Goal: Find specific page/section: Find specific page/section

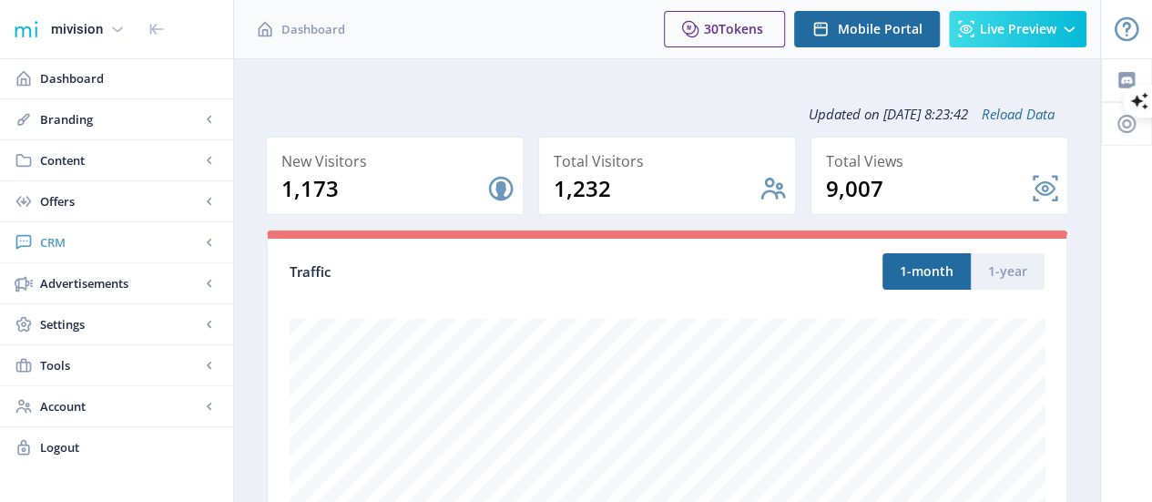
click at [149, 247] on span "CRM" at bounding box center [120, 242] width 160 height 18
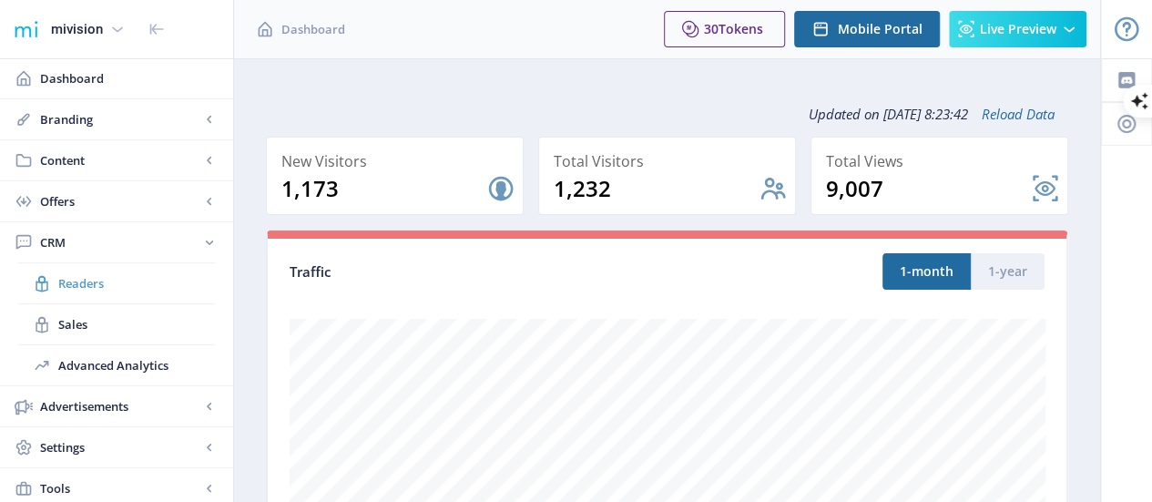
click at [104, 280] on span "Readers" at bounding box center [136, 283] width 157 height 18
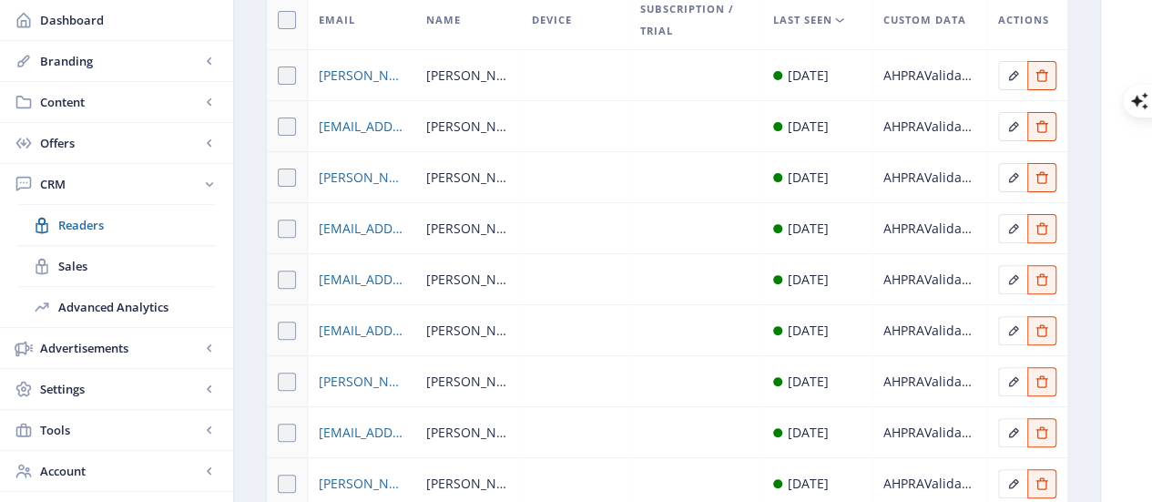
scroll to position [216, 0]
click at [104, 310] on span "Advanced Analytics" at bounding box center [136, 307] width 157 height 18
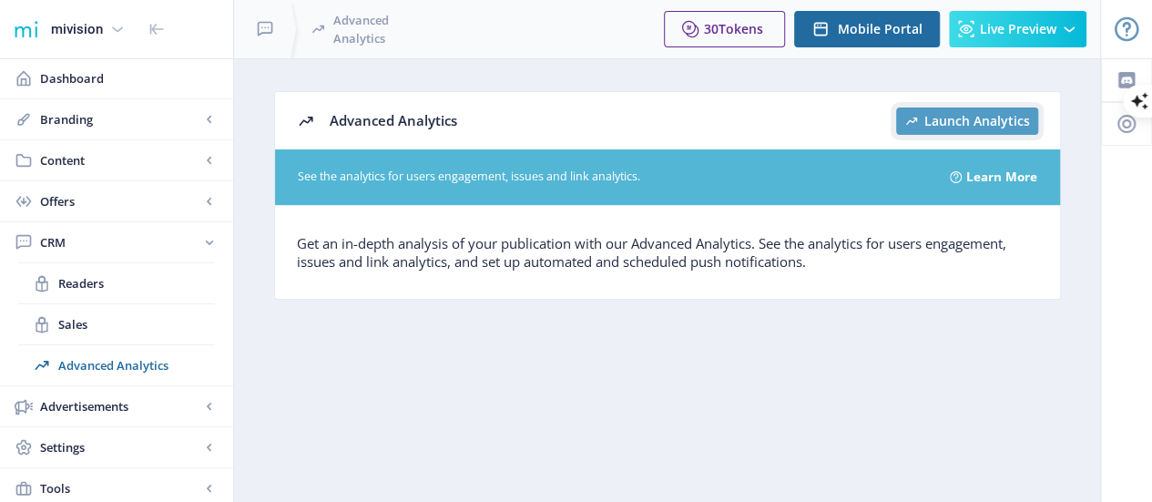
click at [971, 120] on span "Launch Analytics" at bounding box center [977, 121] width 106 height 15
